Goal: Find specific page/section: Find specific page/section

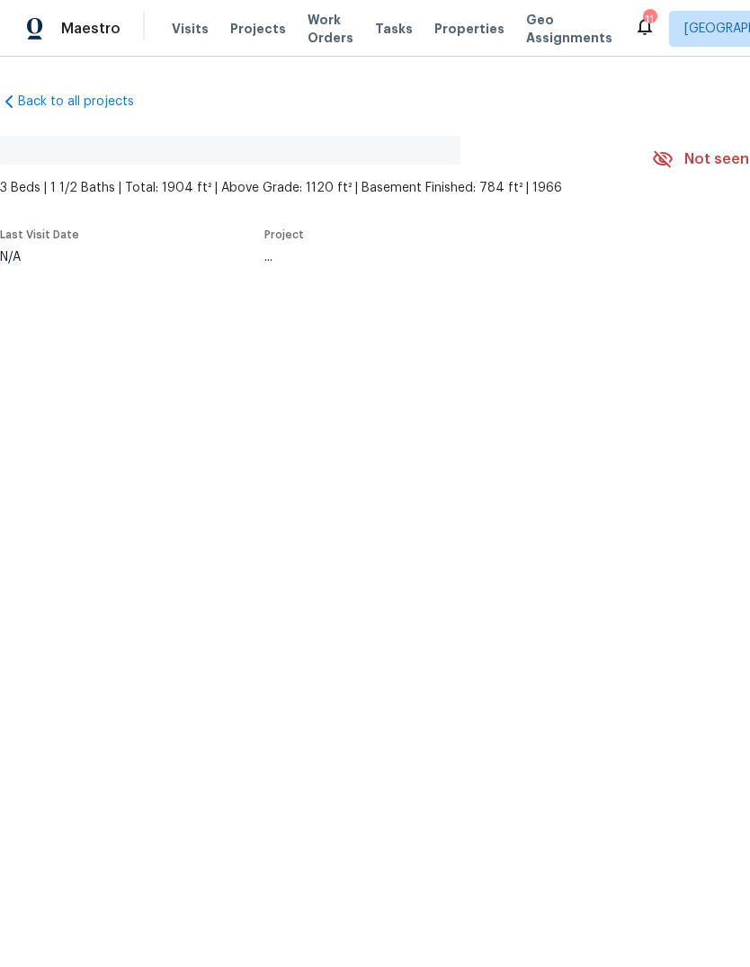
click at [200, 30] on span "Visits" at bounding box center [190, 29] width 37 height 18
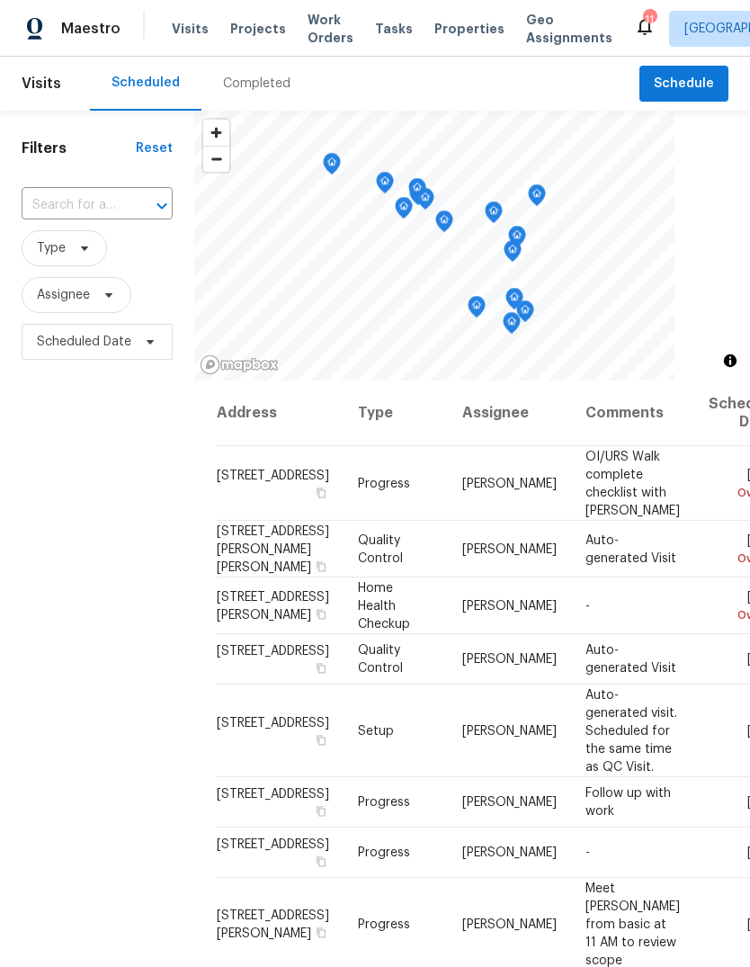
click at [110, 207] on input "text" at bounding box center [72, 206] width 101 height 28
type input "t"
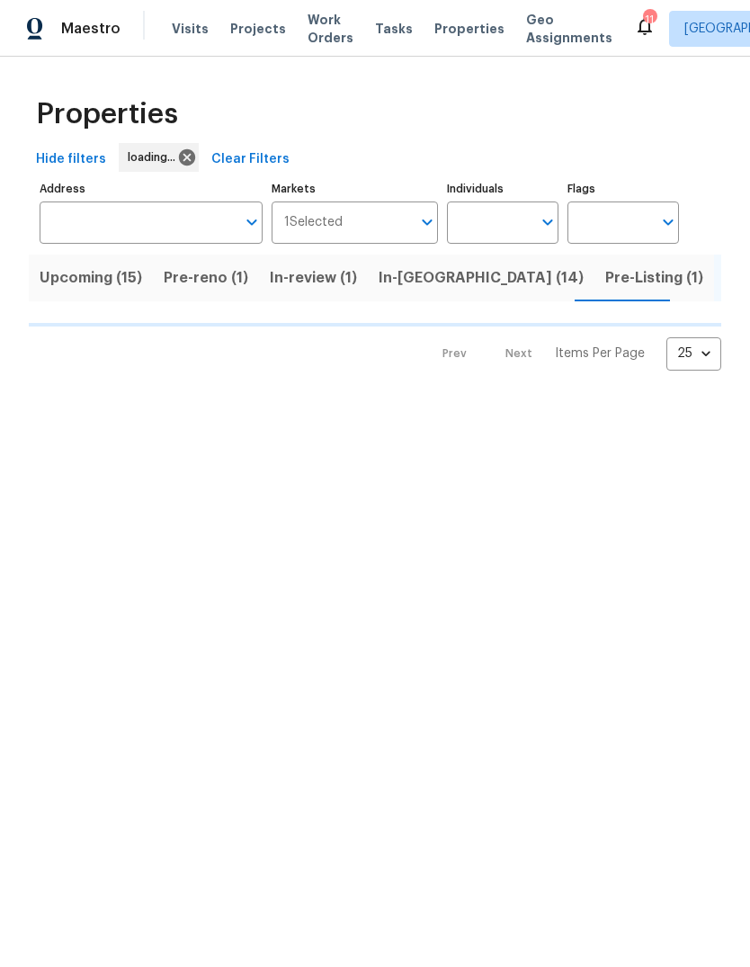
click at [271, 26] on span "Projects" at bounding box center [258, 29] width 56 height 18
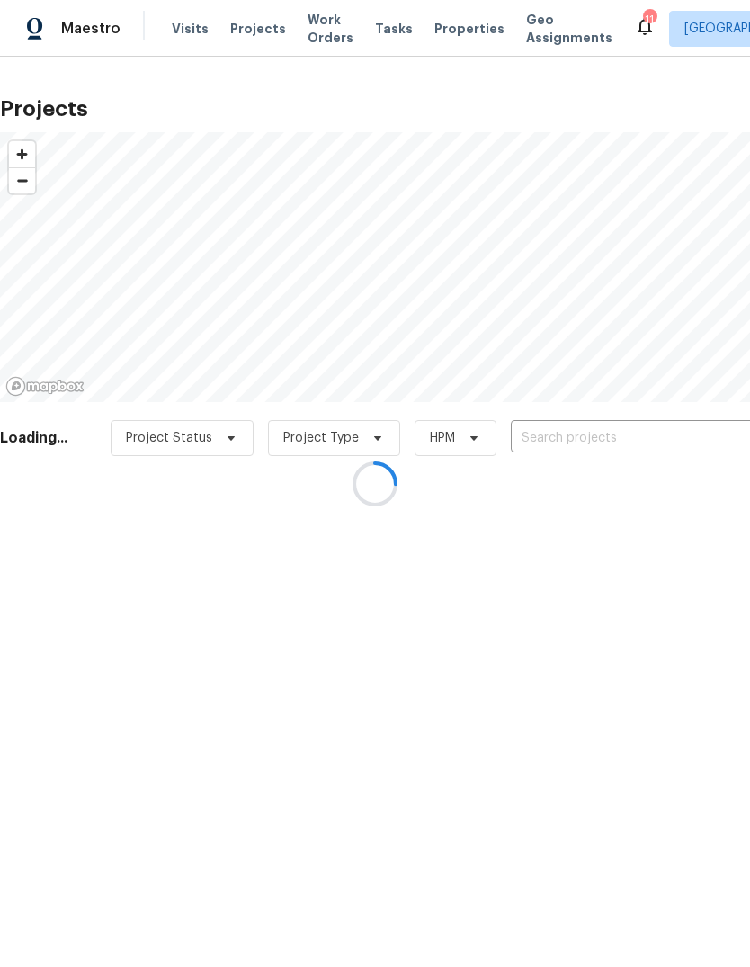
click at [674, 439] on div at bounding box center [375, 483] width 750 height 967
click at [677, 438] on div at bounding box center [375, 483] width 750 height 967
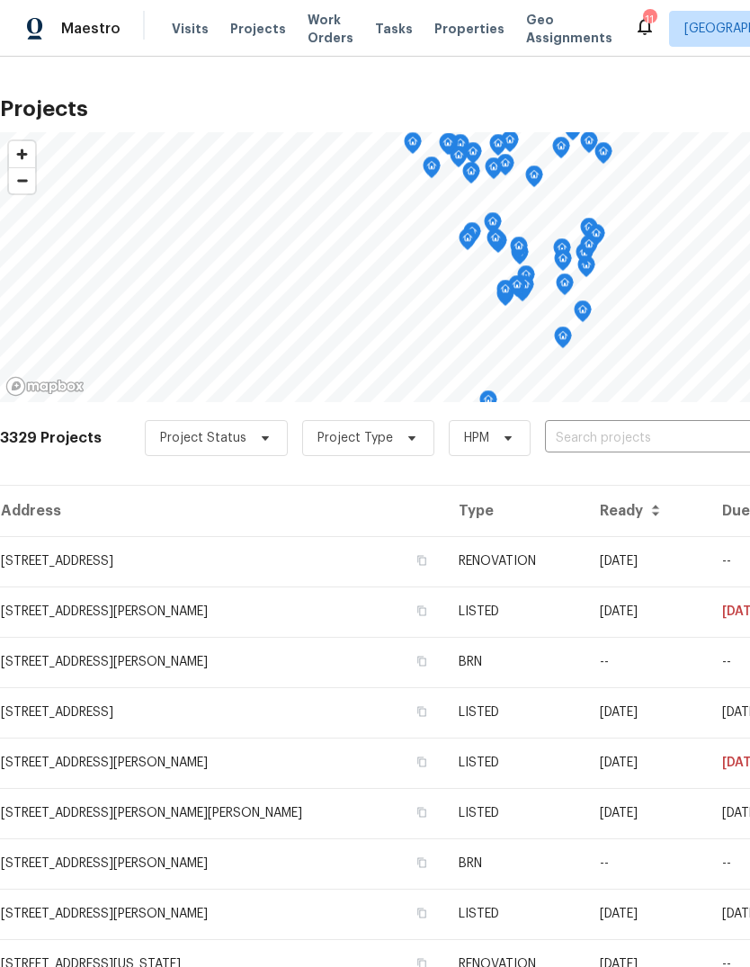
click at [631, 448] on input "text" at bounding box center [648, 438] width 206 height 28
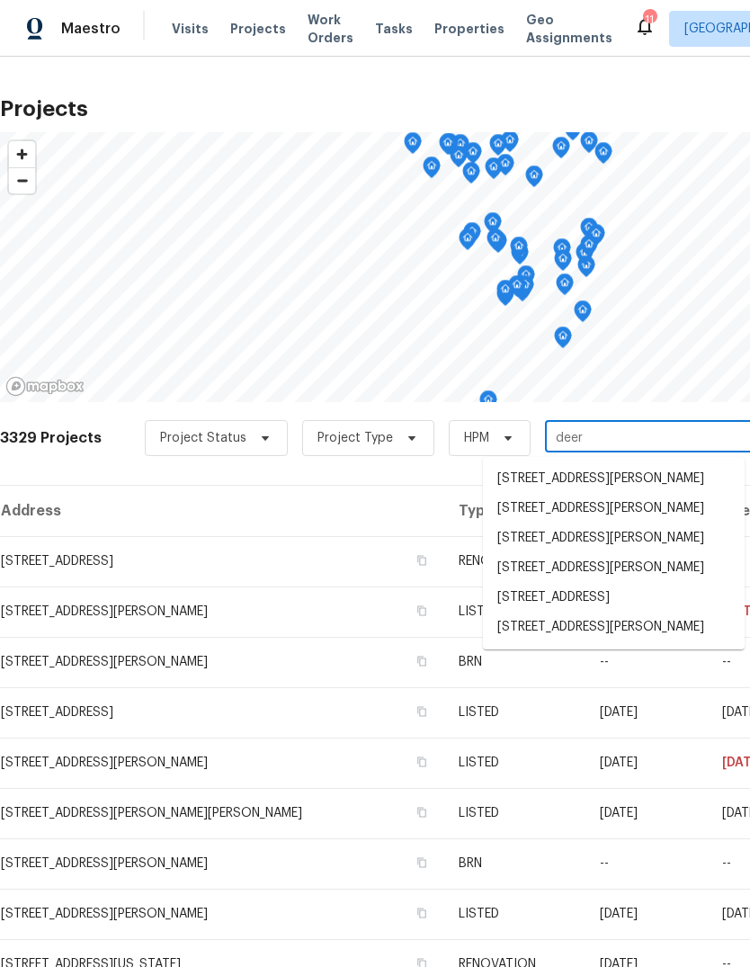
type input "deerp"
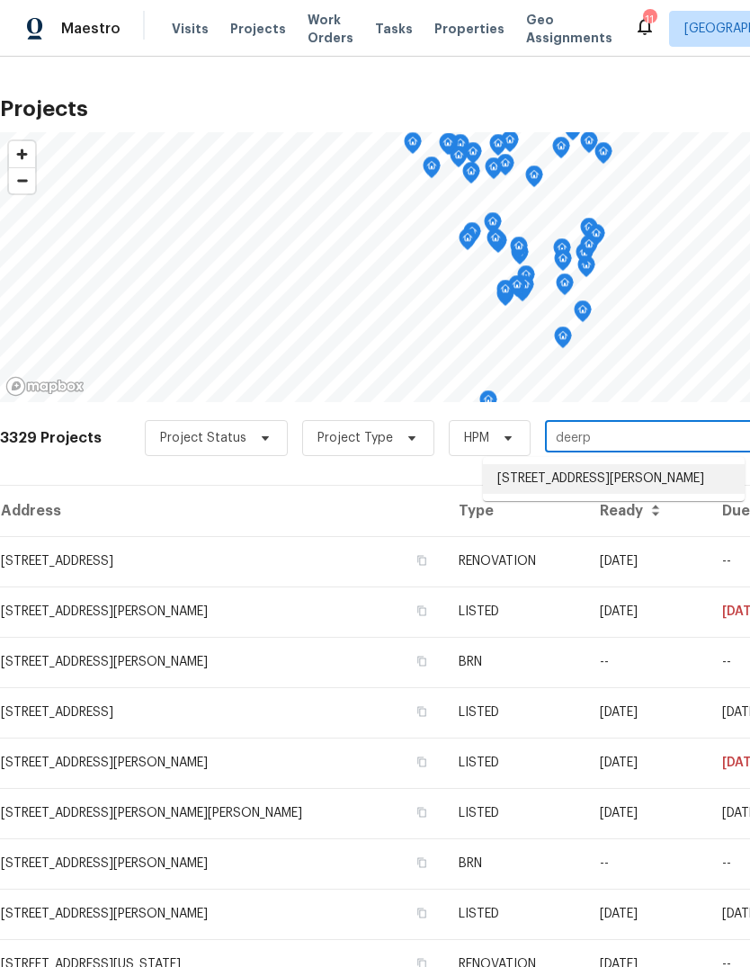
click at [668, 492] on li "[STREET_ADDRESS][PERSON_NAME]" at bounding box center [614, 479] width 262 height 30
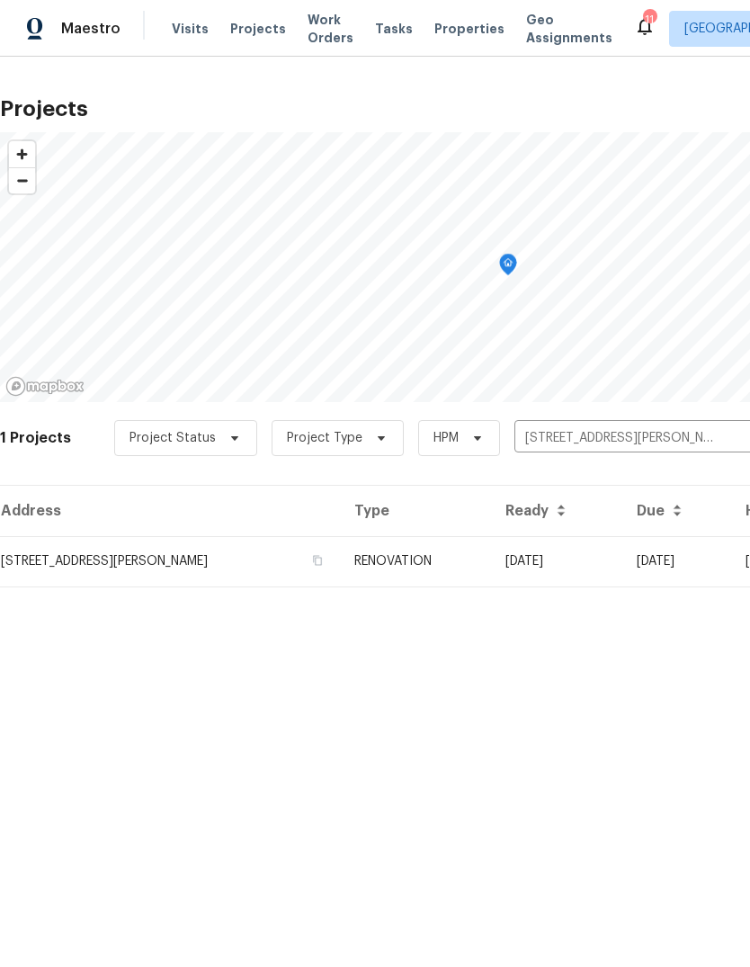
click at [491, 573] on td "RENOVATION" at bounding box center [415, 561] width 151 height 50
